Goal: Task Accomplishment & Management: Manage account settings

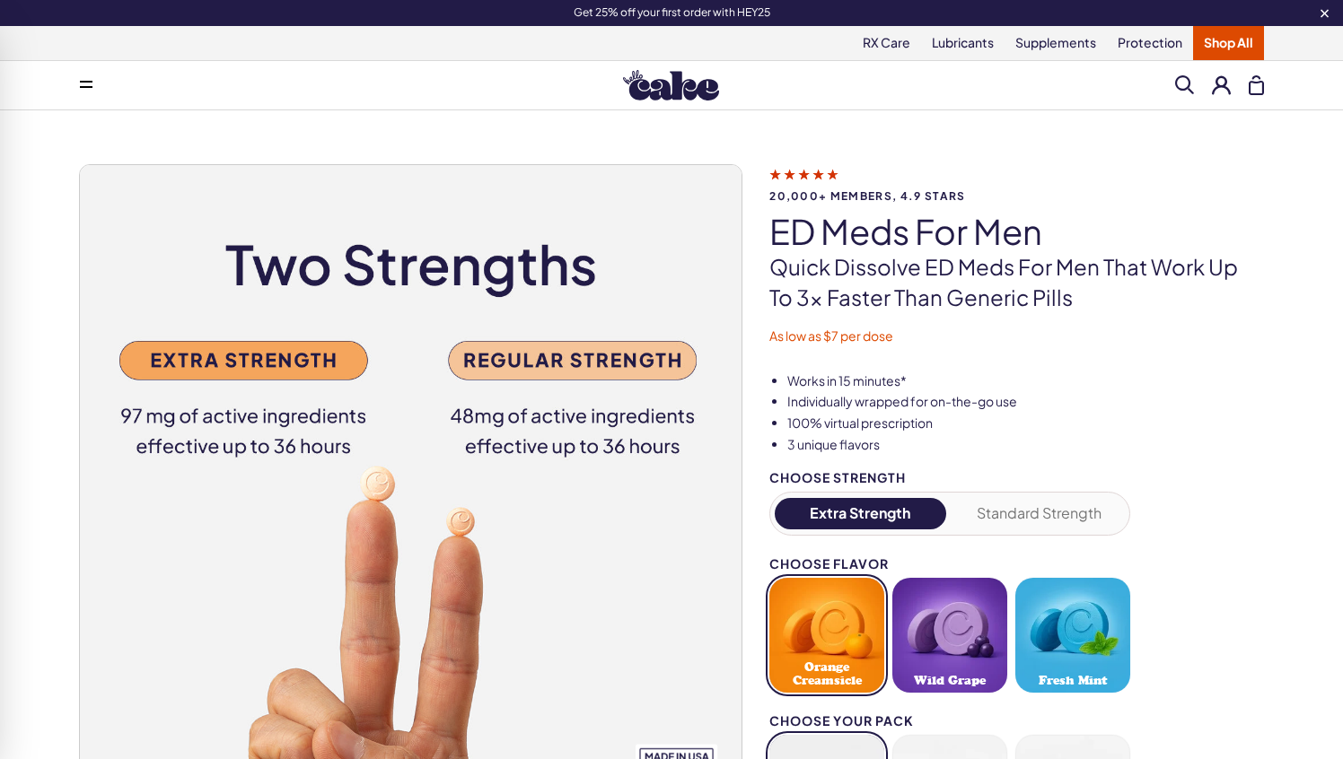
click at [1218, 92] on button at bounding box center [1221, 84] width 19 height 19
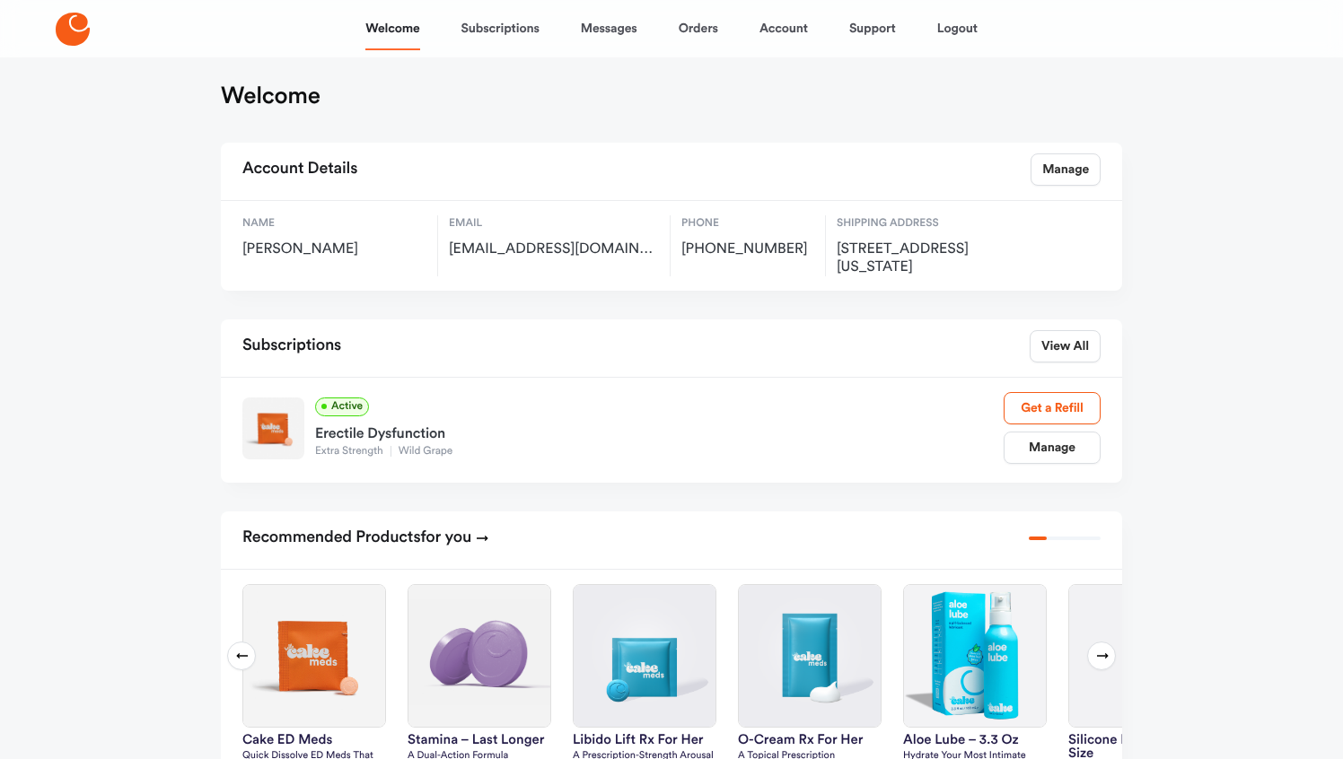
scroll to position [8, 0]
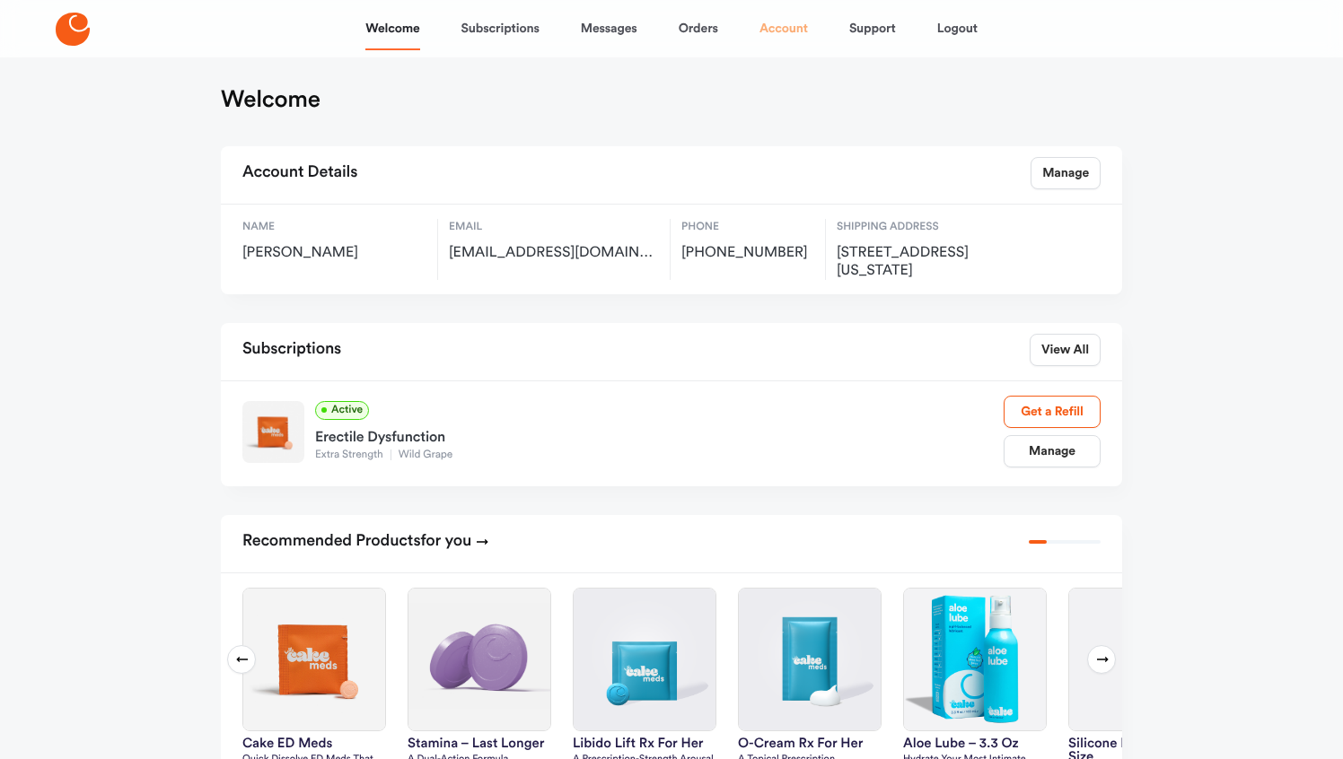
click at [792, 27] on link "Account" at bounding box center [783, 28] width 48 height 43
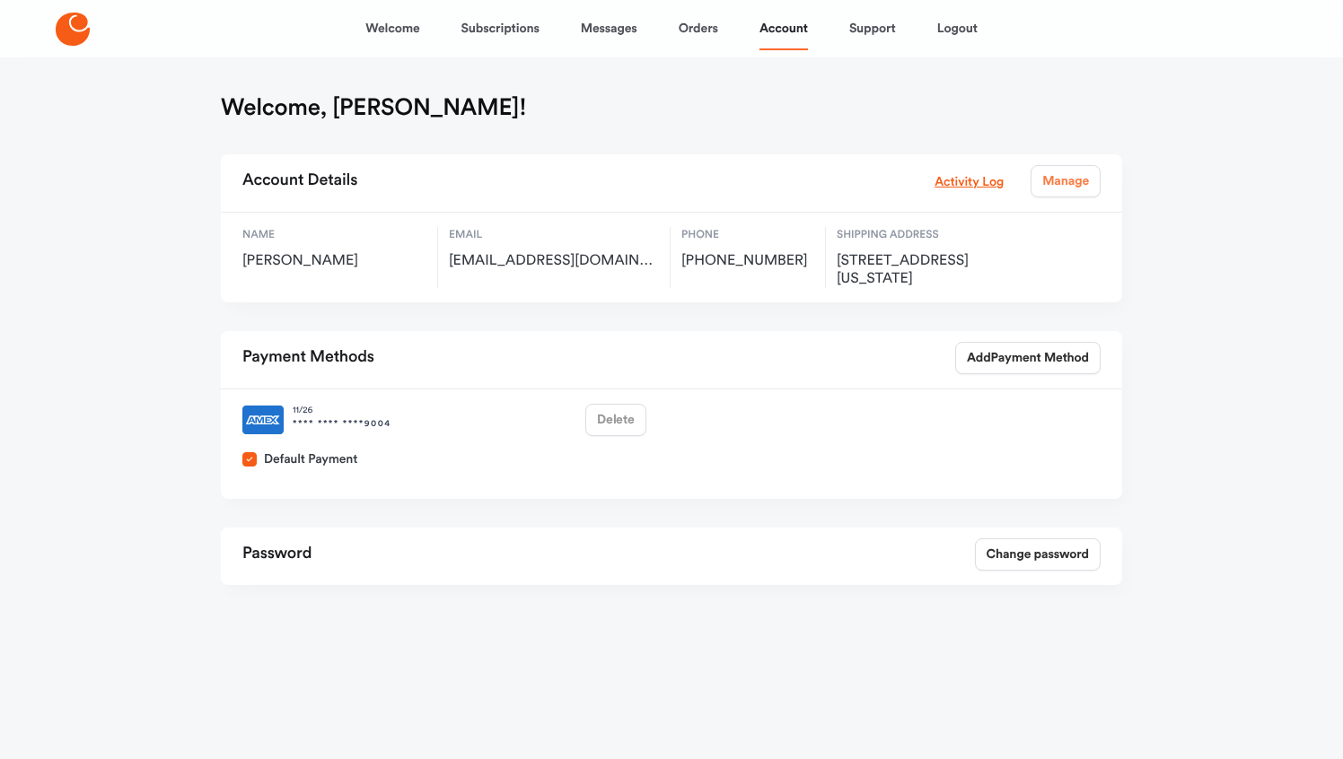
click at [1057, 186] on link "Manage" at bounding box center [1065, 181] width 70 height 32
select select "**"
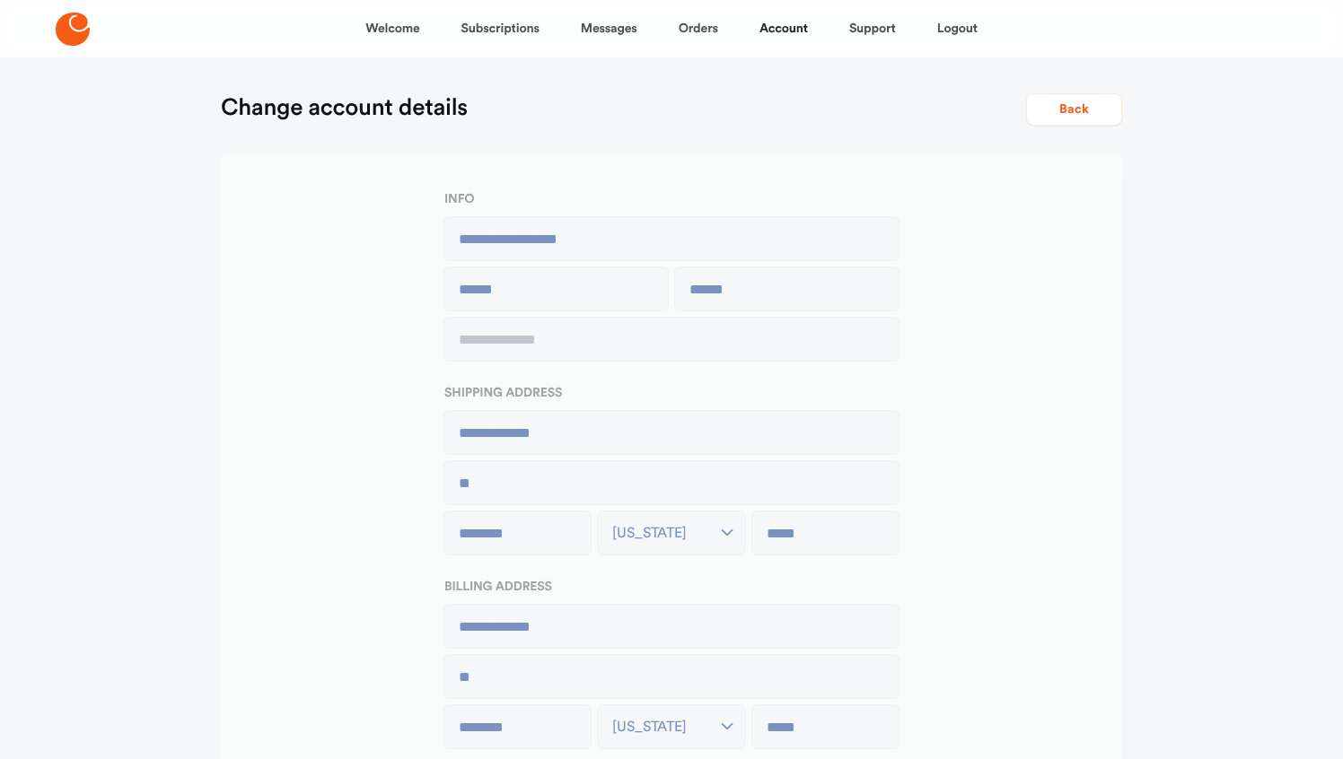
type input "**********"
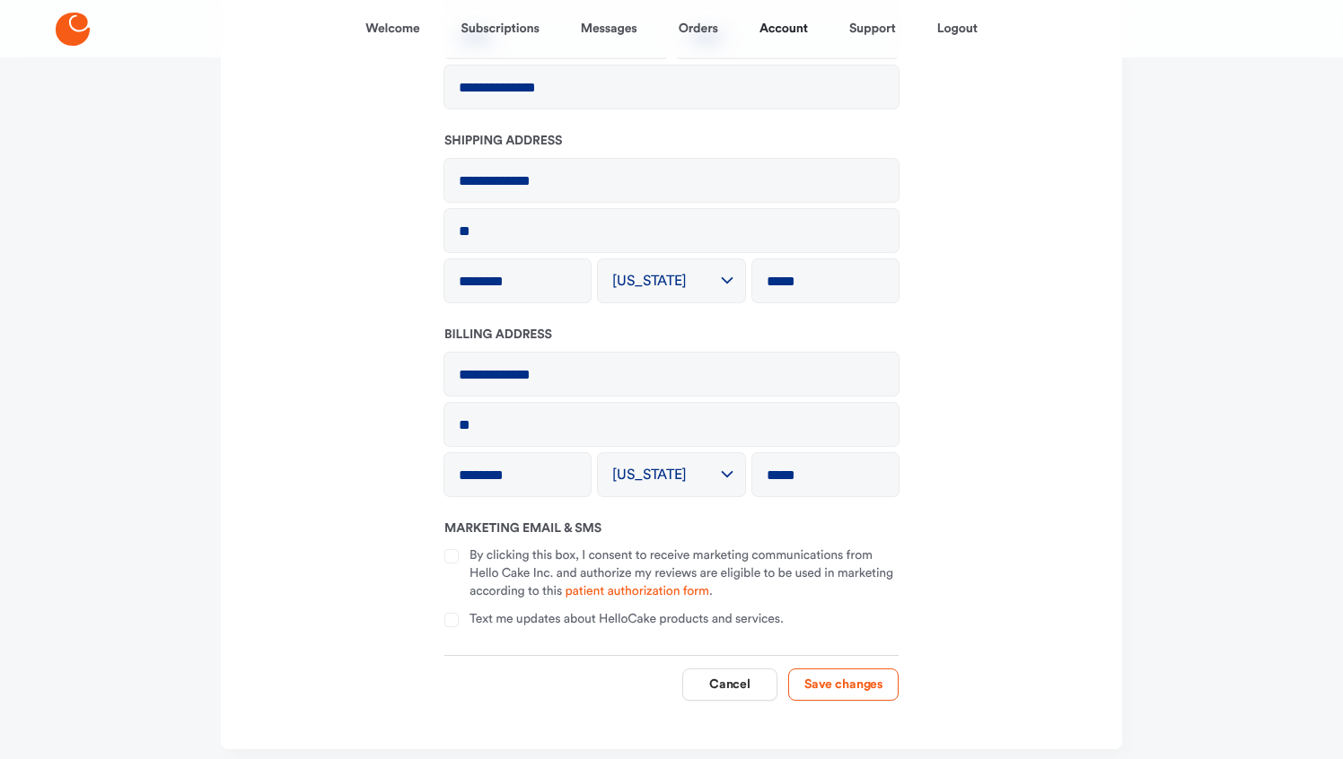
scroll to position [240, 0]
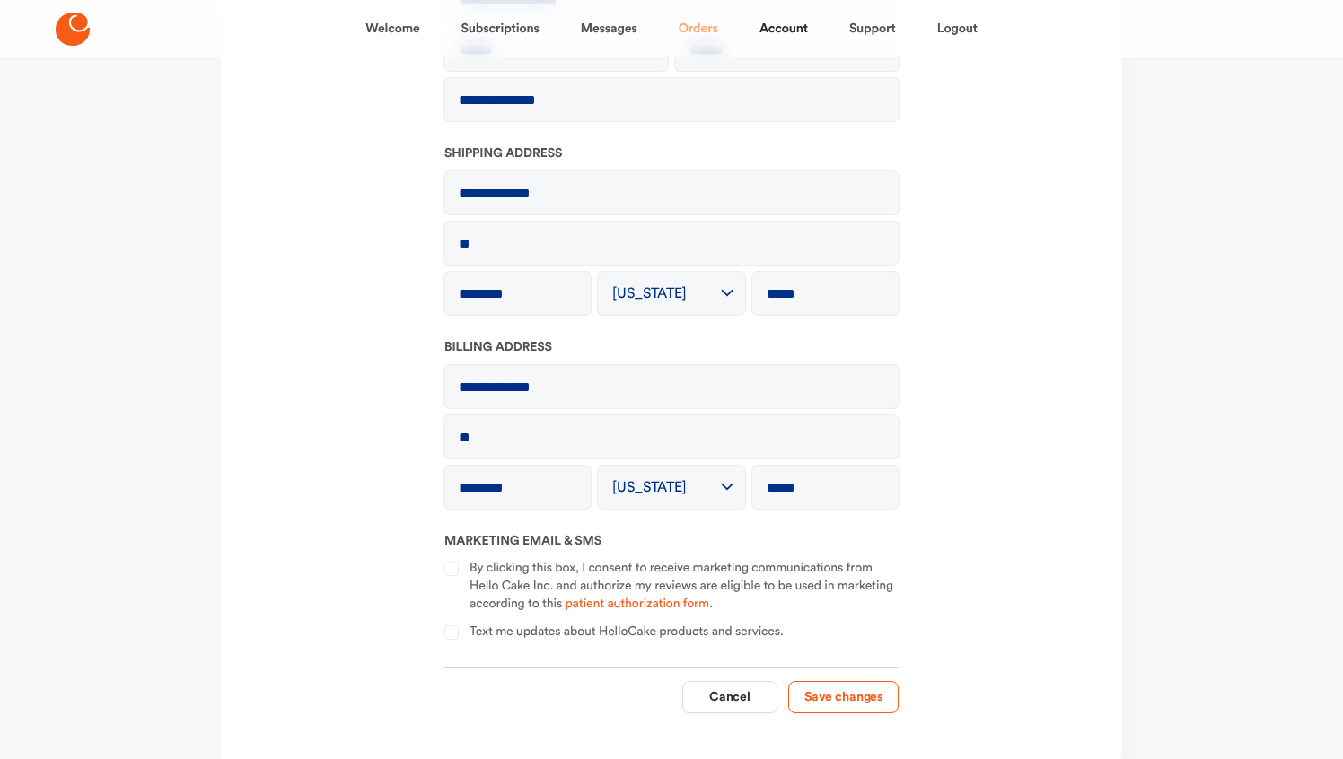
click at [709, 30] on link "Orders" at bounding box center [697, 28] width 39 height 43
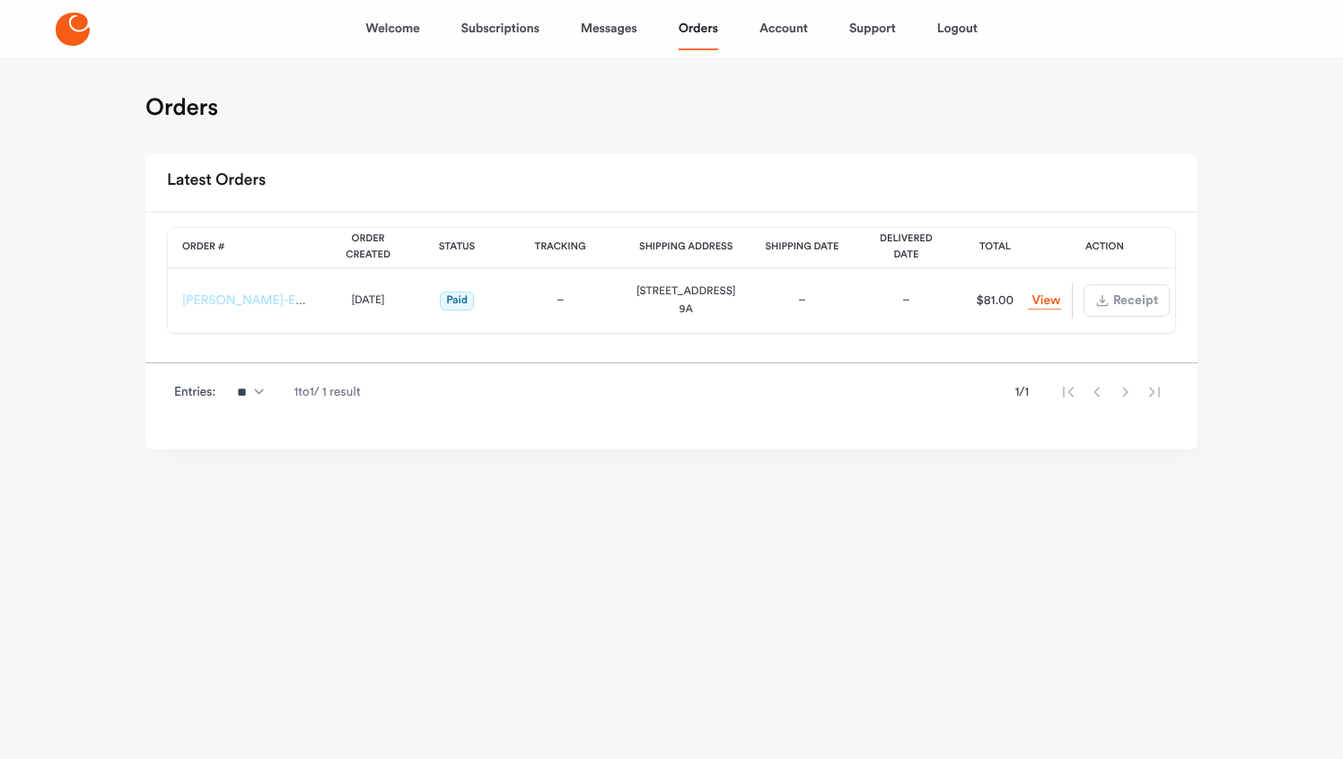
click at [260, 294] on link "HC-ED-ES-00165597" at bounding box center [271, 300] width 179 height 13
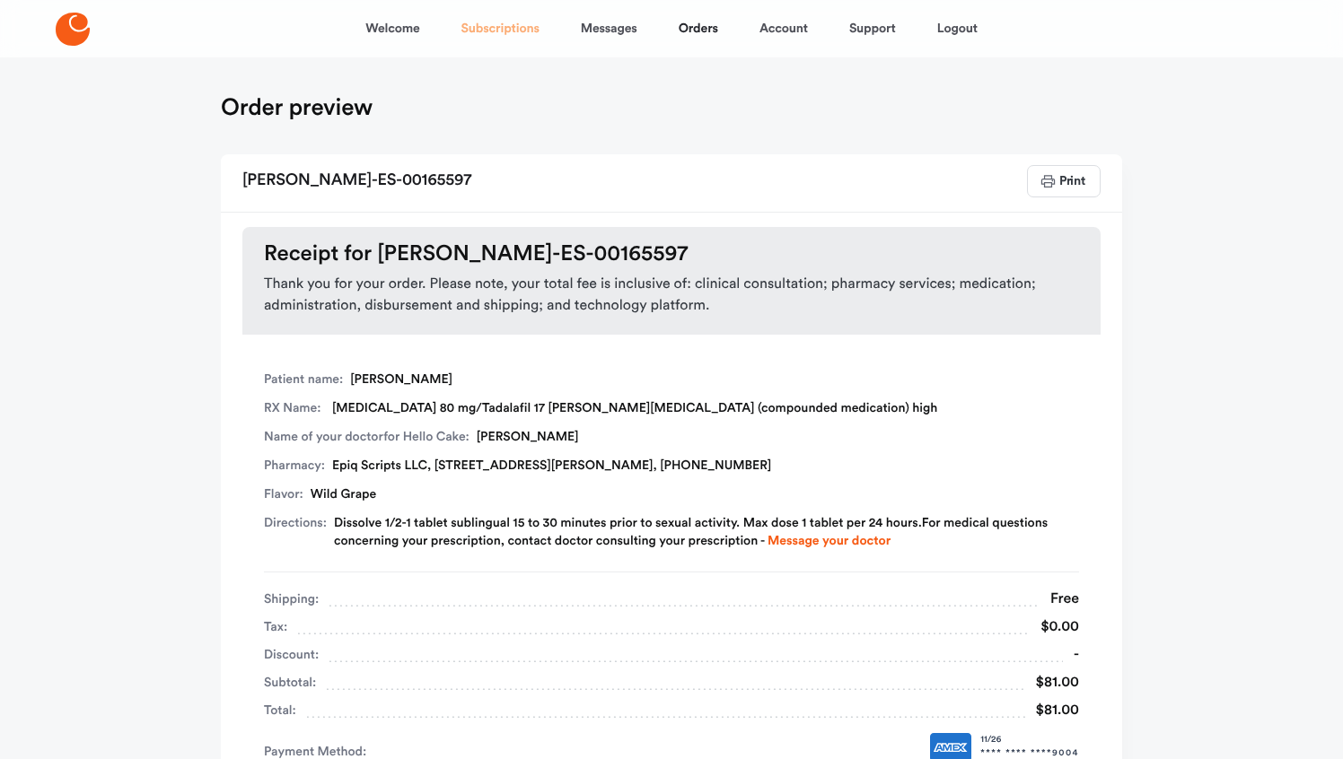
click at [492, 35] on link "Subscriptions" at bounding box center [500, 28] width 78 height 43
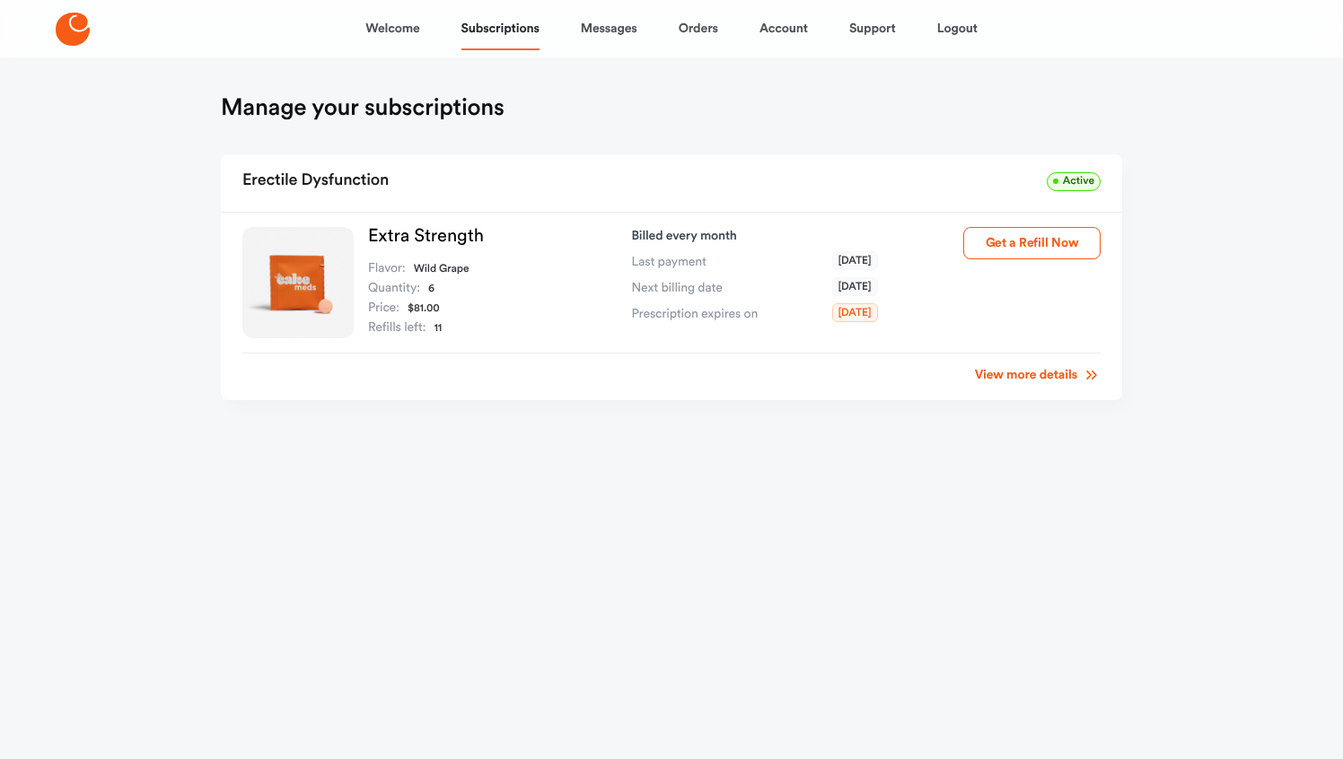
click at [1018, 379] on link "View more details" at bounding box center [1038, 375] width 126 height 18
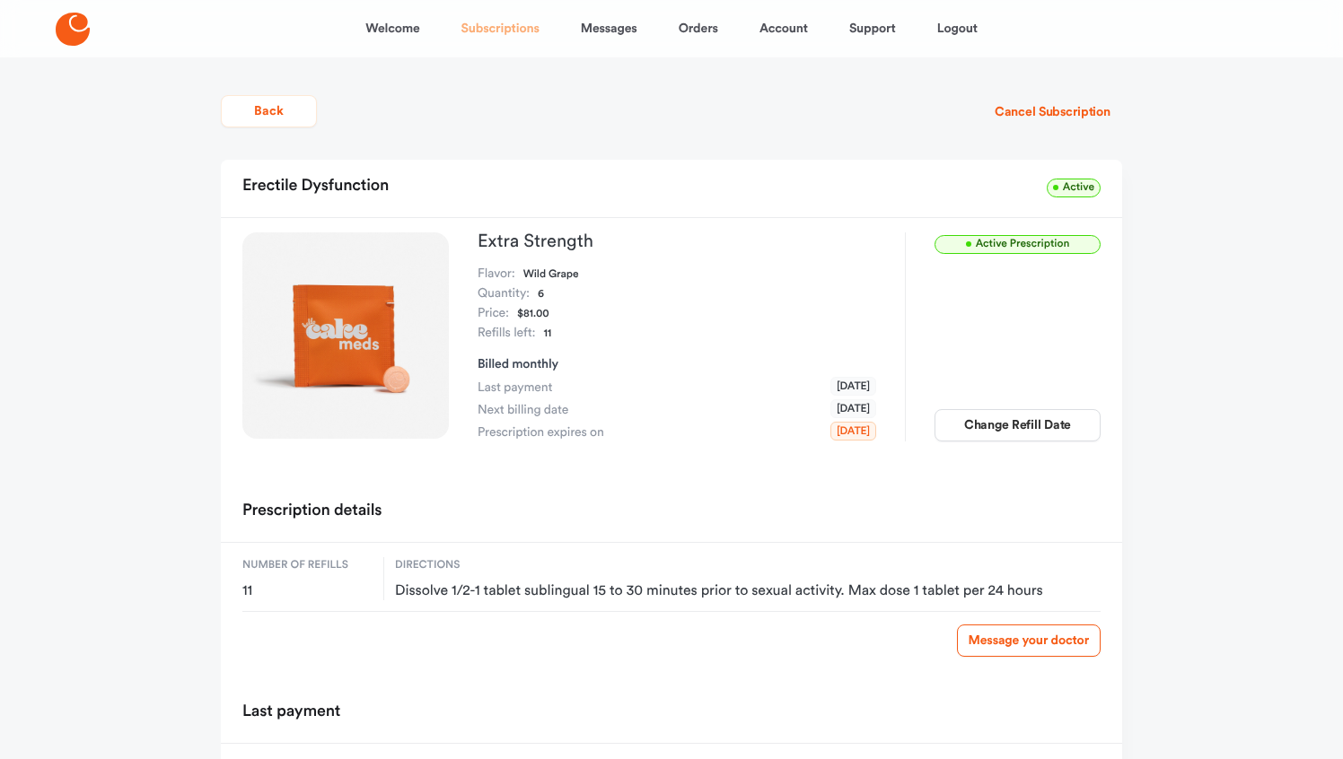
click at [528, 31] on link "Subscriptions" at bounding box center [500, 28] width 78 height 43
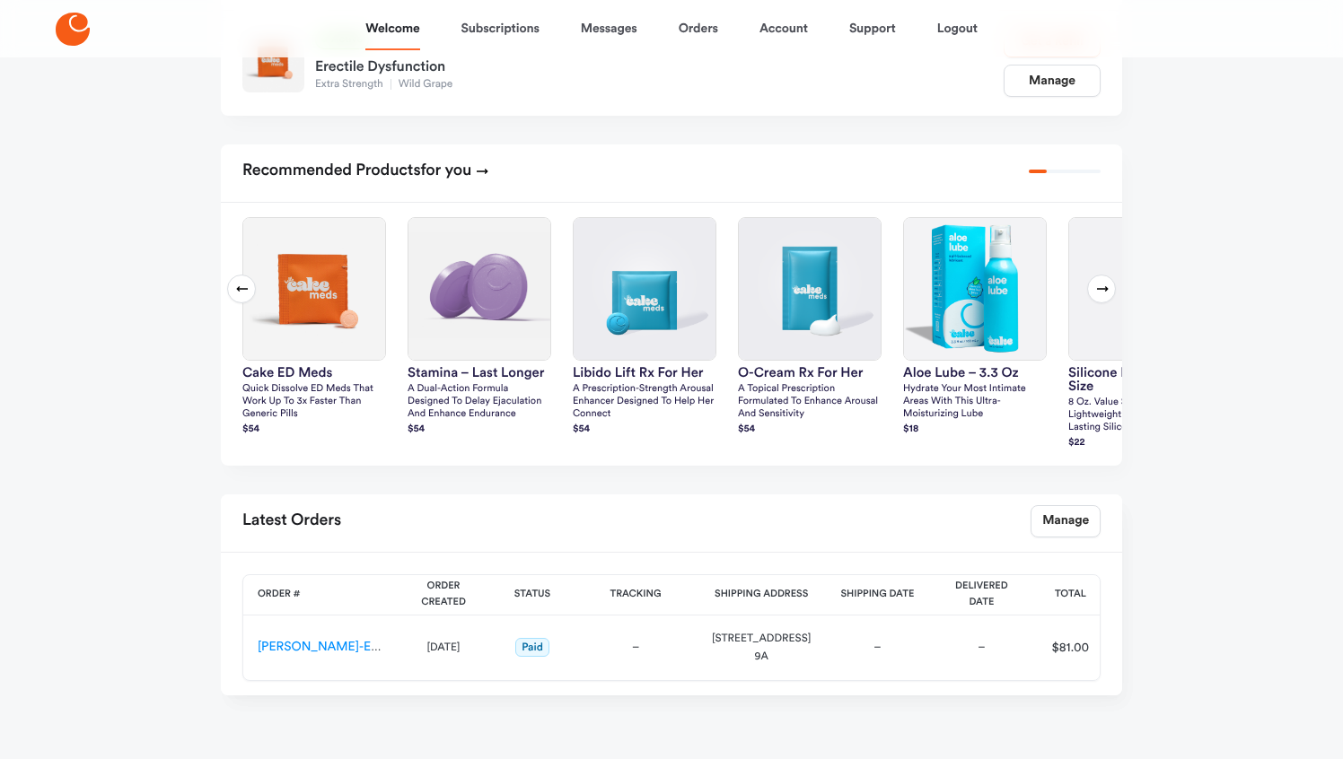
scroll to position [369, 0]
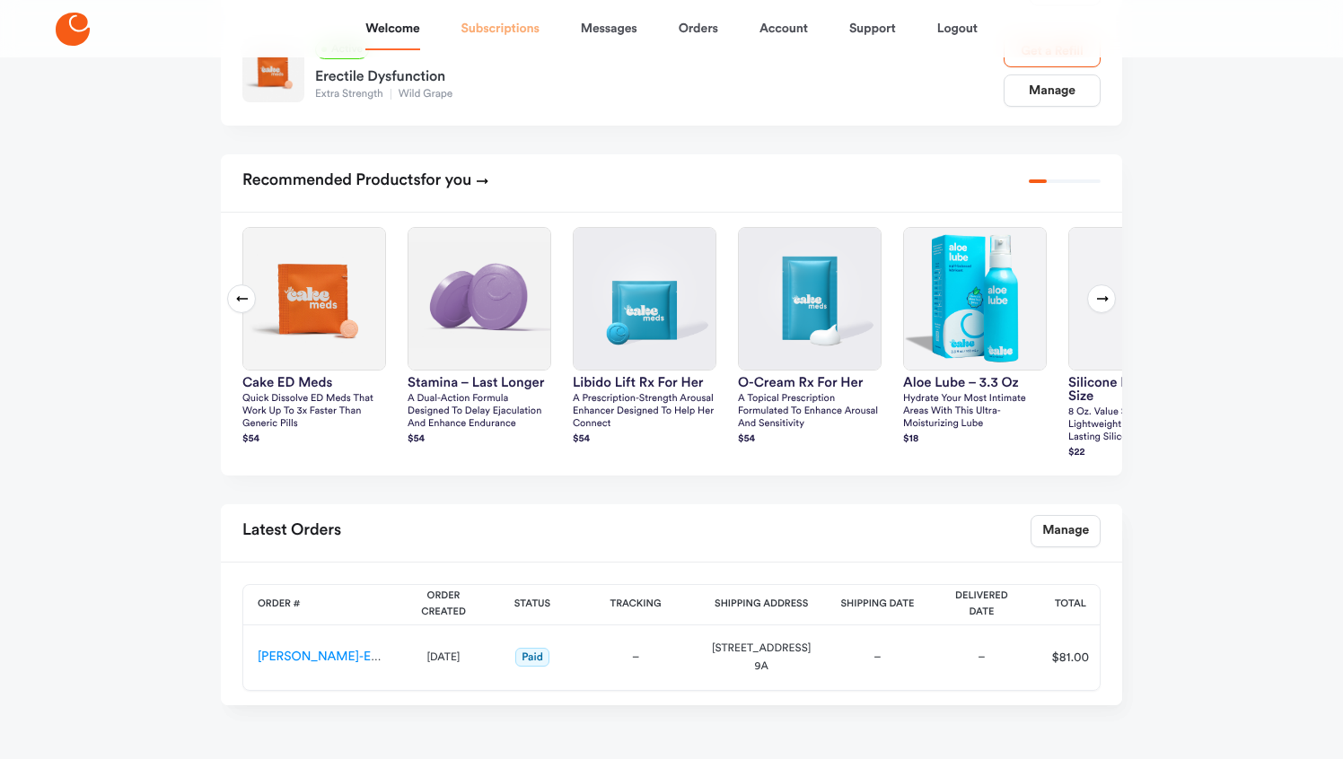
click at [530, 25] on link "Subscriptions" at bounding box center [500, 28] width 78 height 43
